Goal: Transaction & Acquisition: Download file/media

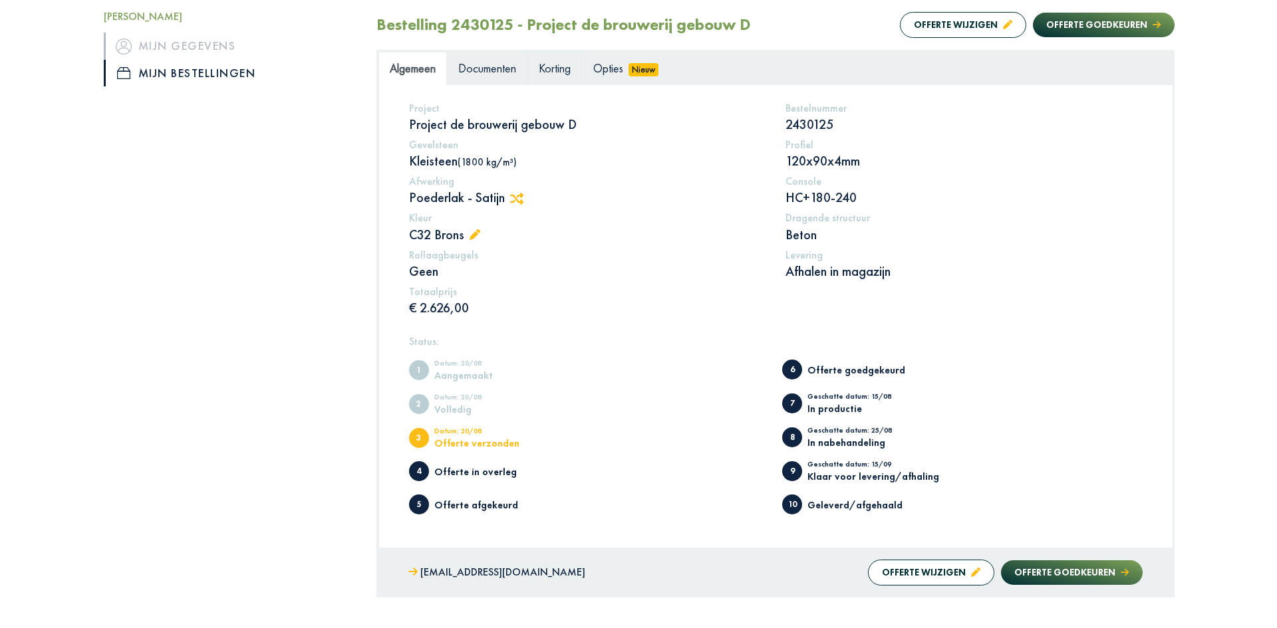
scroll to position [43, 0]
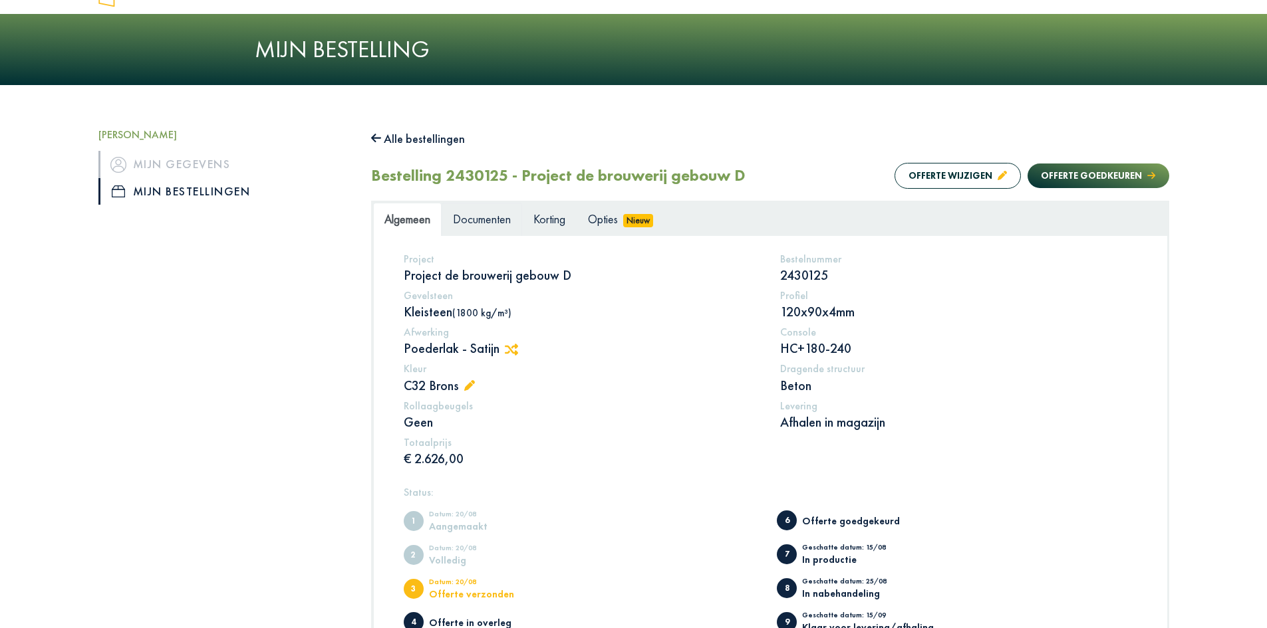
click at [477, 218] on span "Documenten" at bounding box center [482, 218] width 58 height 15
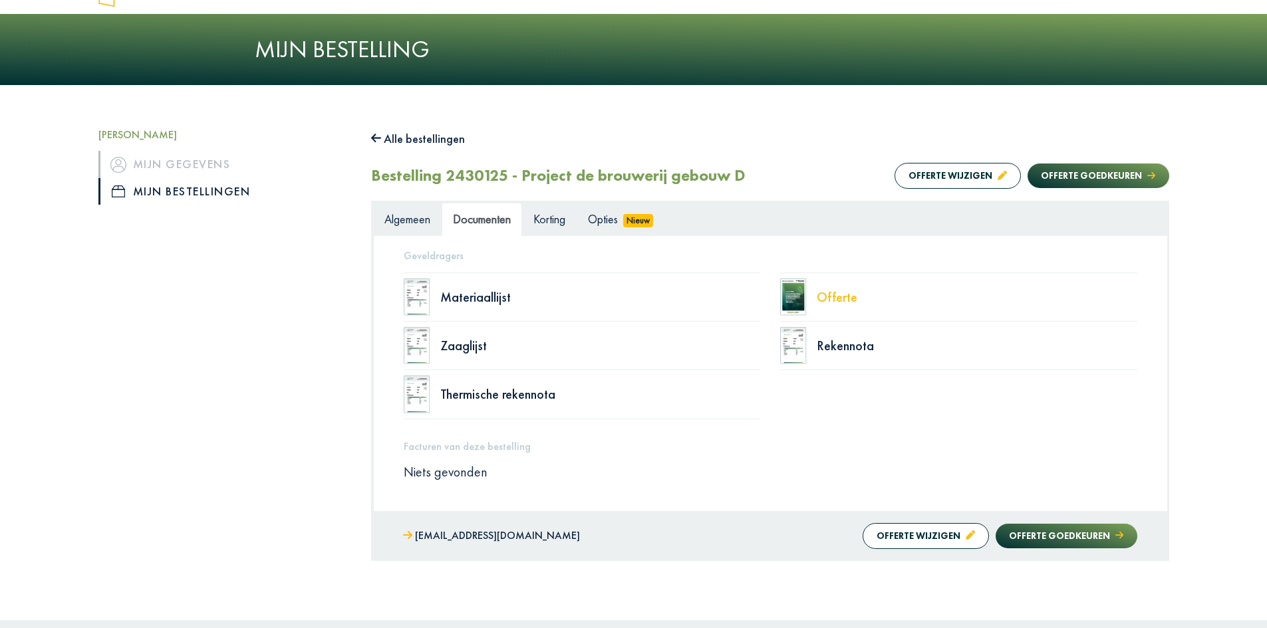
click at [861, 301] on div "Offerte" at bounding box center [977, 297] width 321 height 13
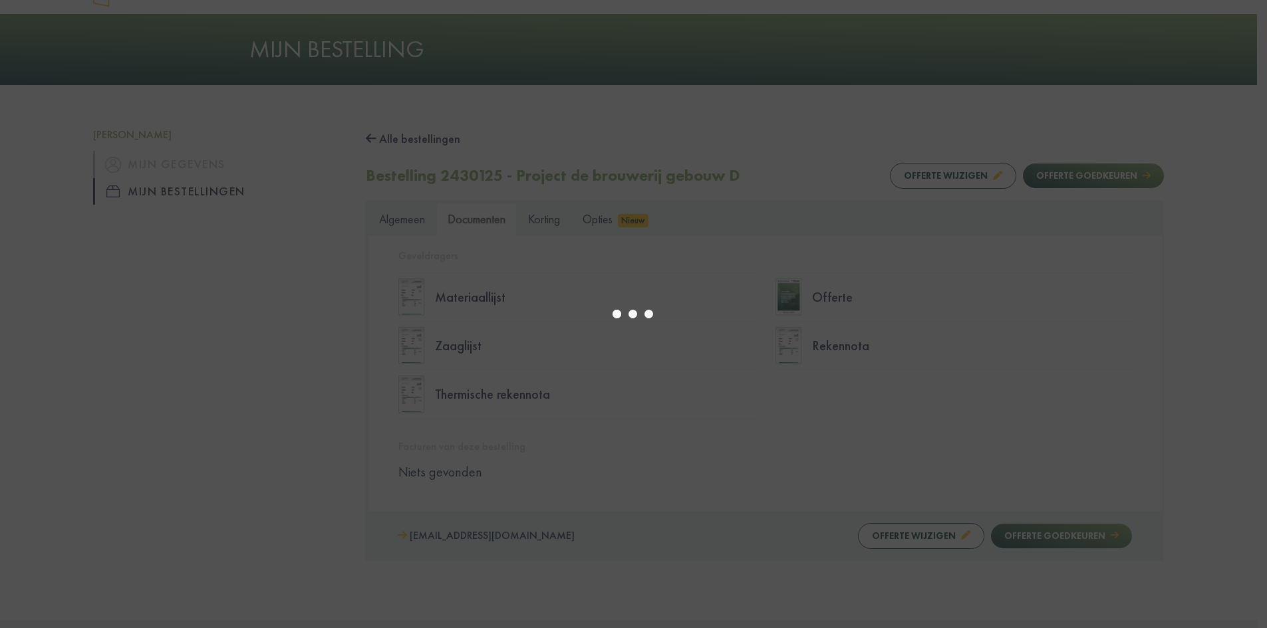
type input "*"
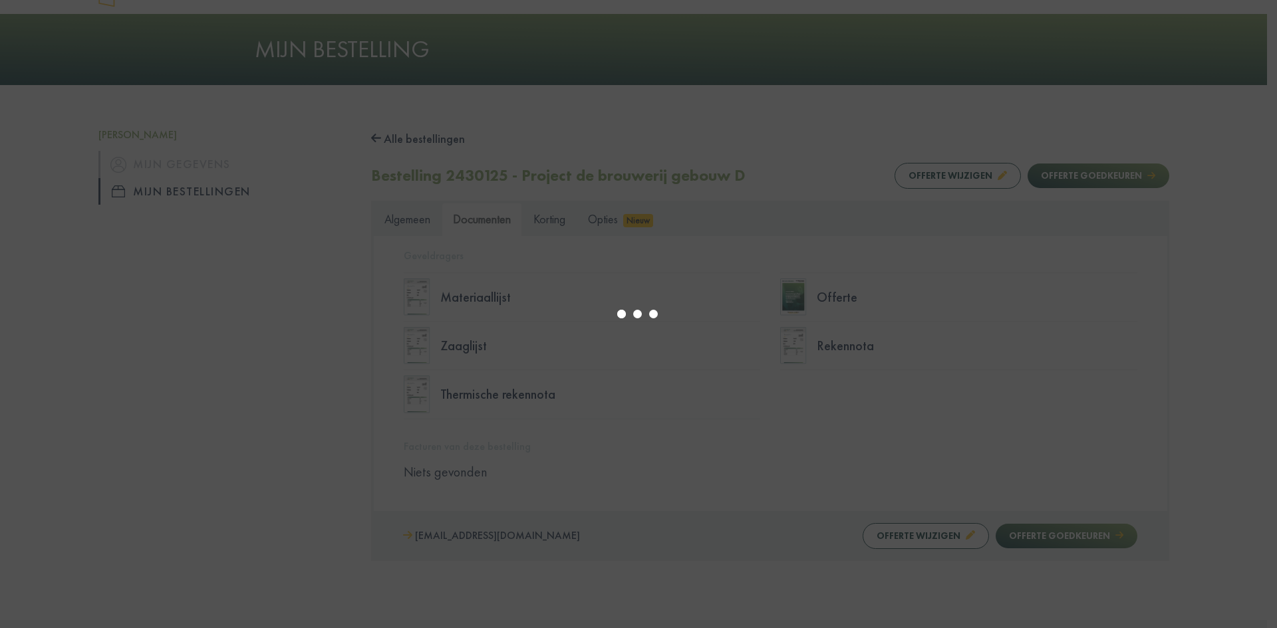
select select "****"
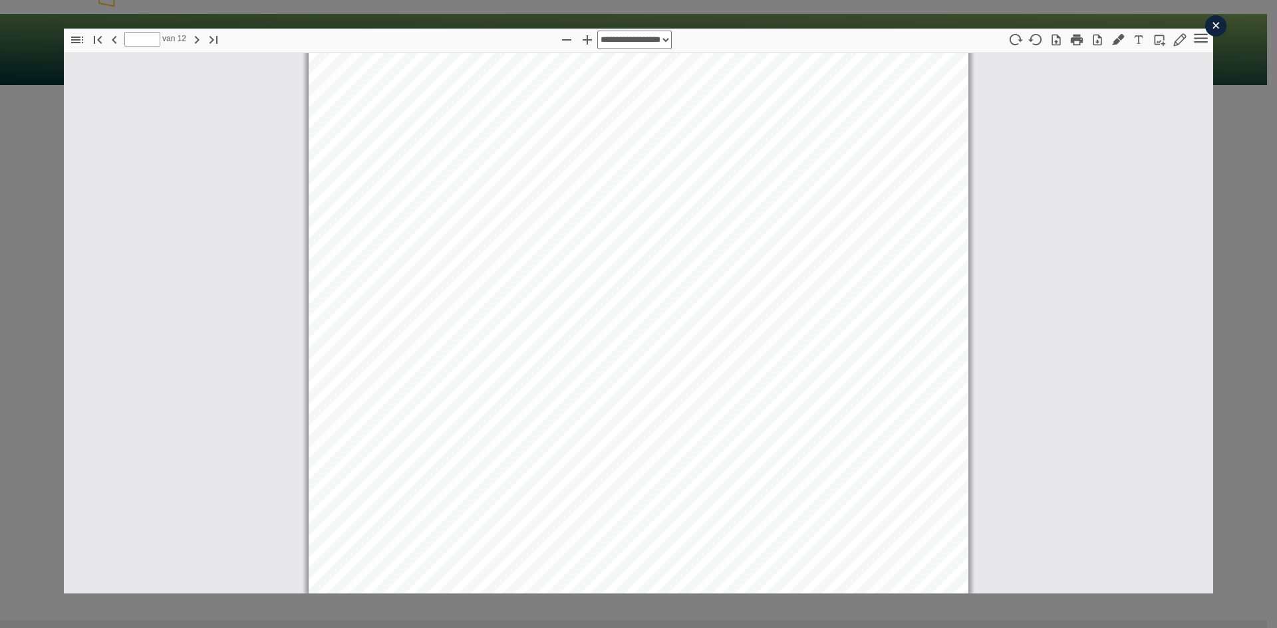
scroll to position [3199, 0]
type input "*"
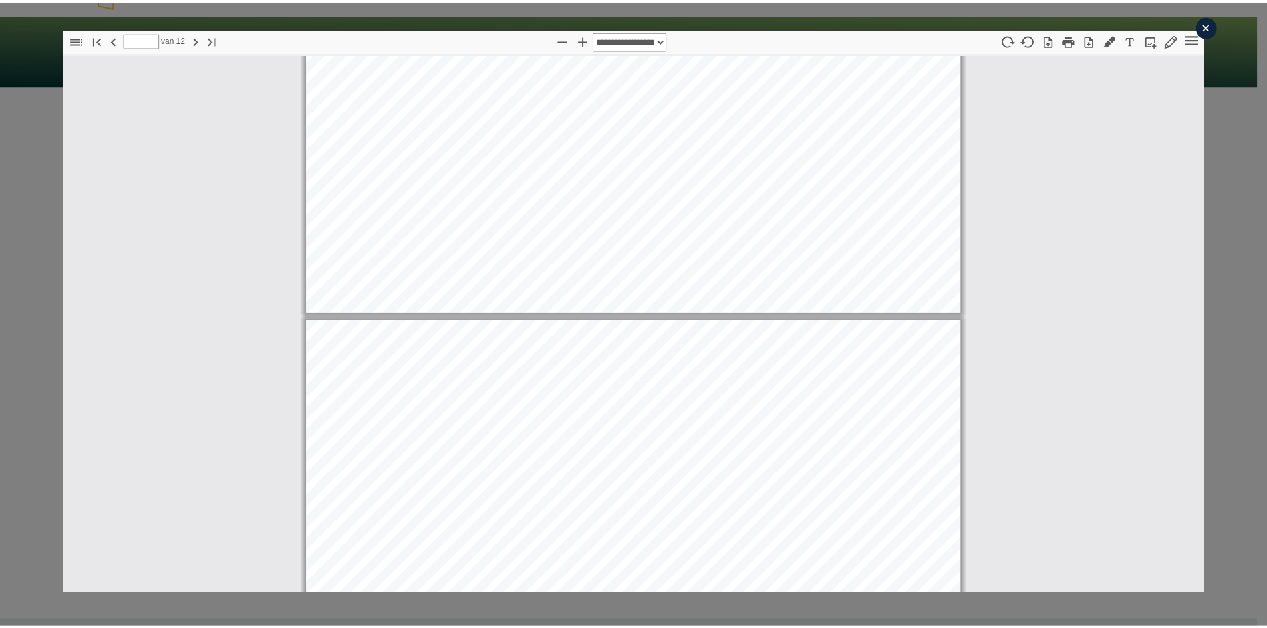
scroll to position [3598, 0]
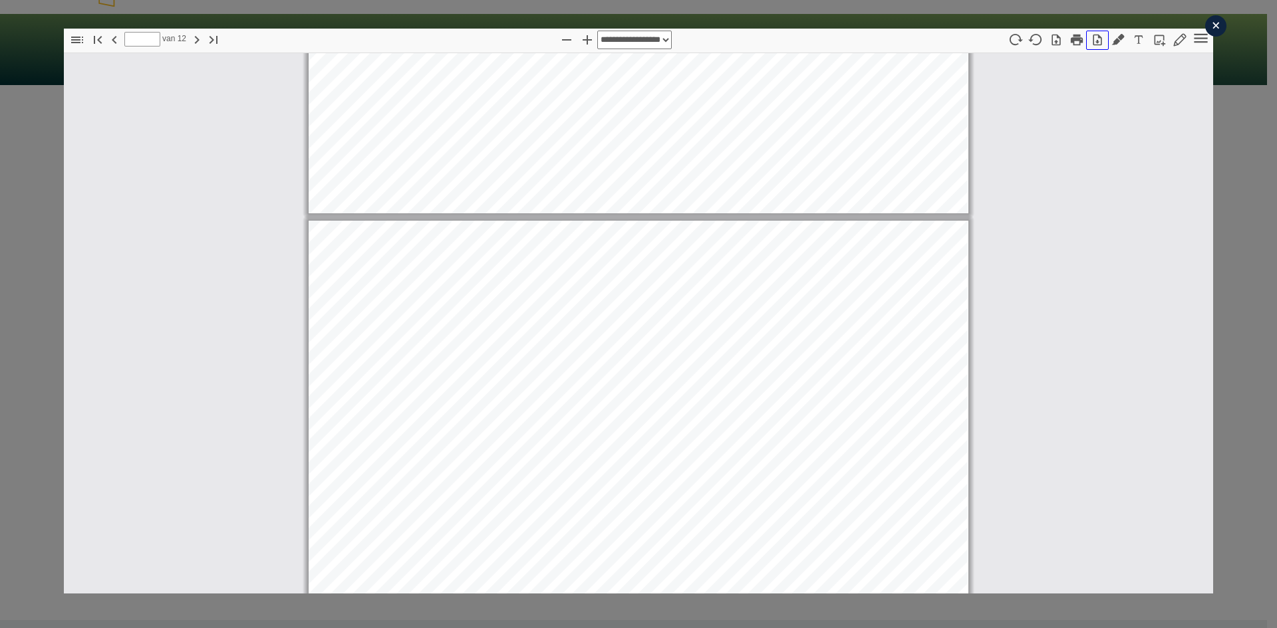
click at [1091, 43] on icon "button" at bounding box center [1097, 39] width 13 height 13
click at [1208, 23] on div "×" at bounding box center [1215, 25] width 21 height 21
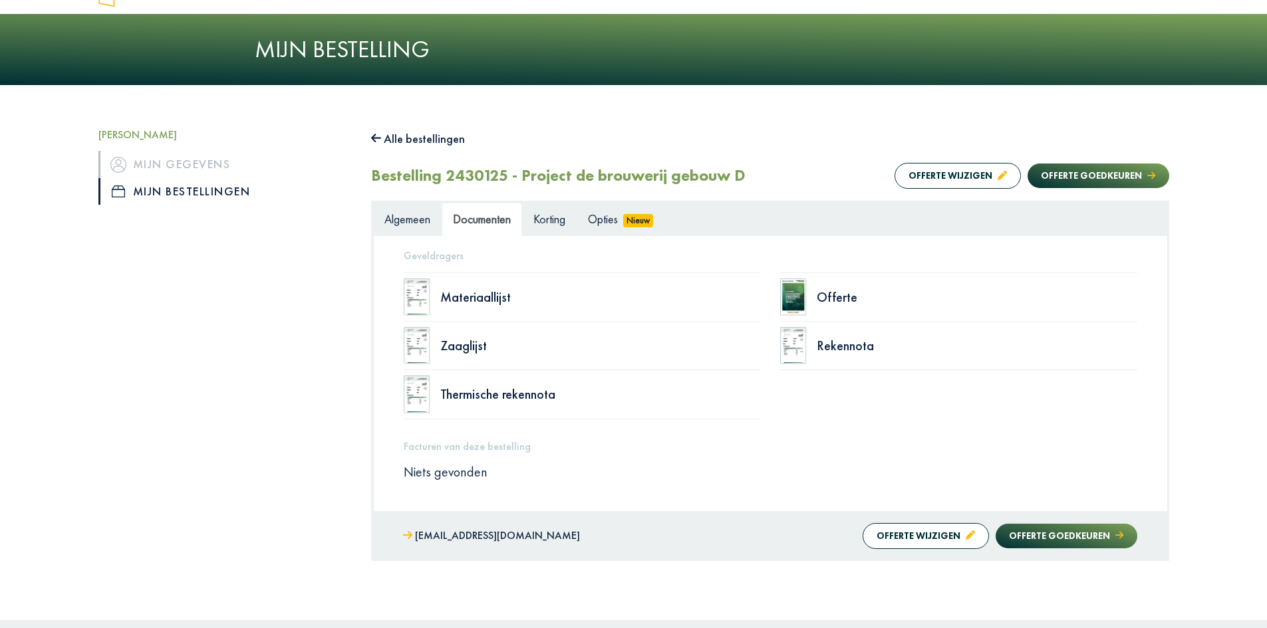
click at [251, 372] on div "Welkom, [PERSON_NAME] gegevens Mijn bestellingen" at bounding box center [224, 344] width 273 height 432
